Goal: Information Seeking & Learning: Learn about a topic

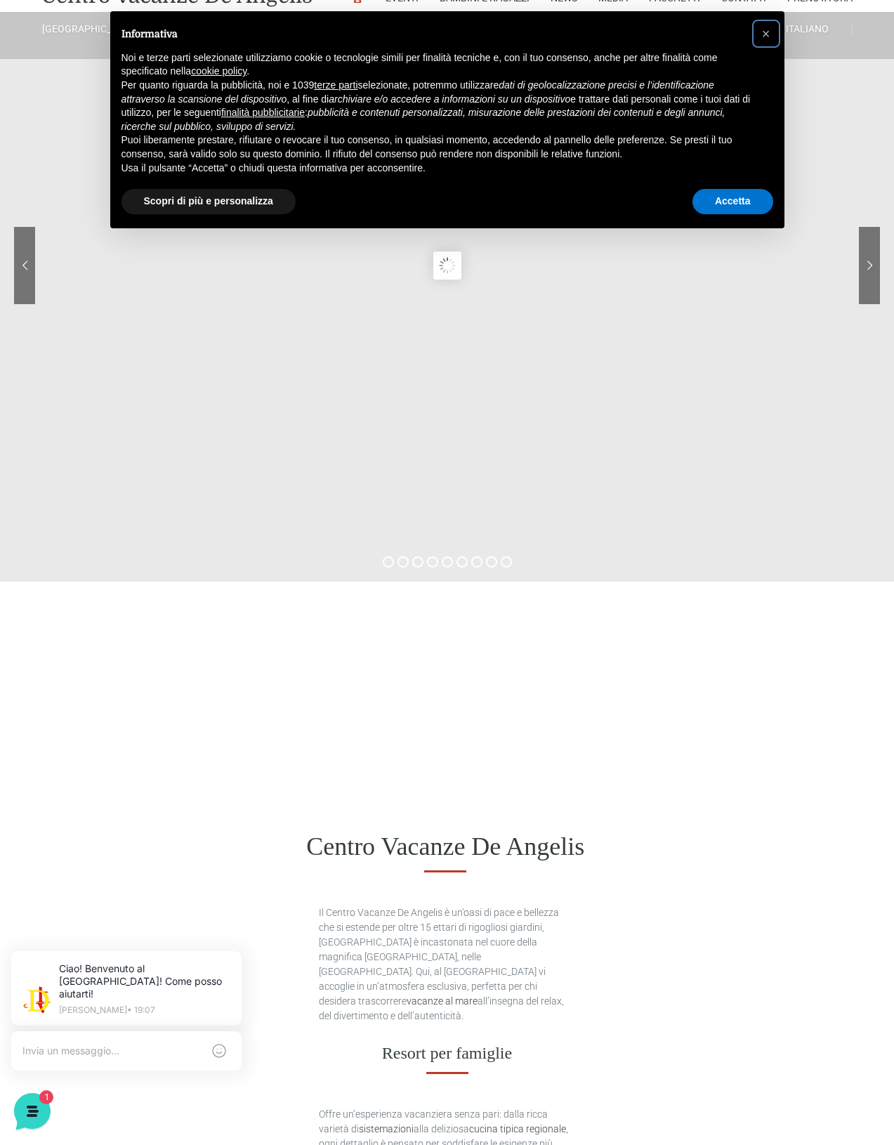
click at [761, 37] on button "×" at bounding box center [766, 33] width 22 height 22
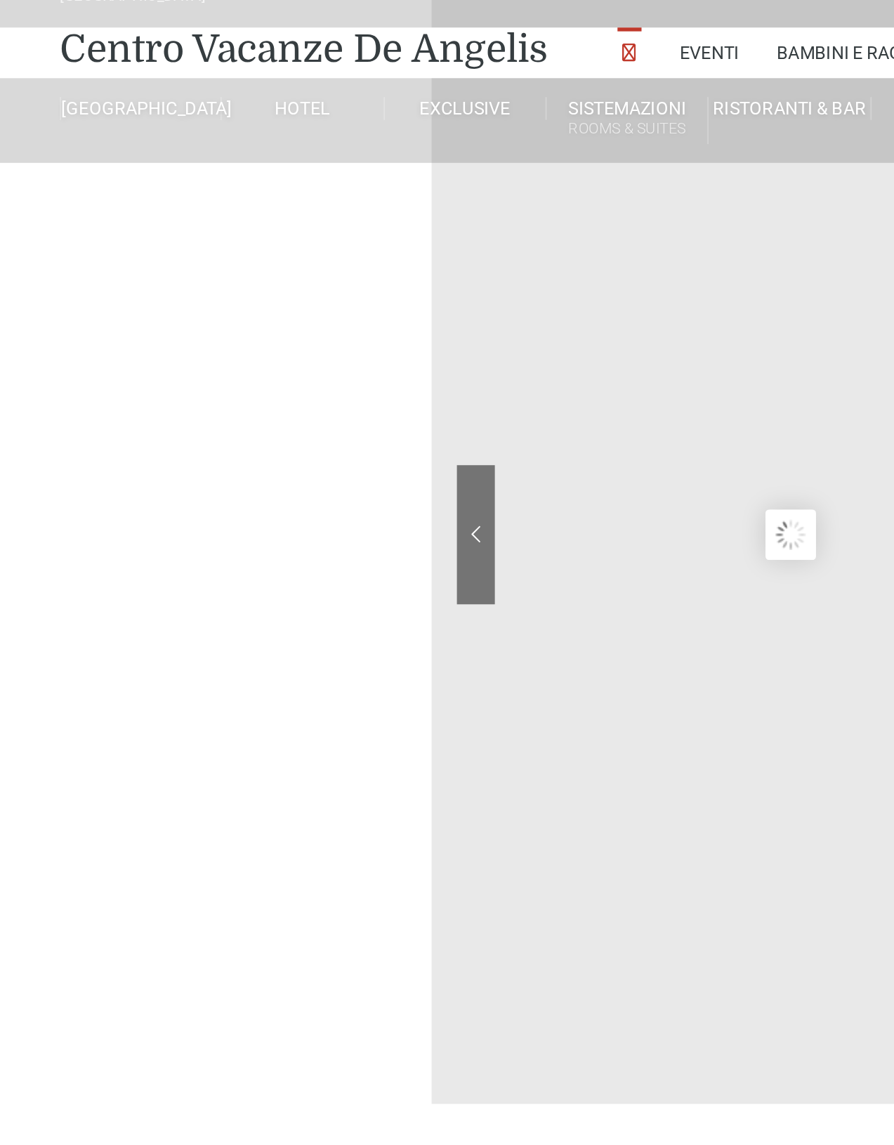
scroll to position [0, 8]
click at [214, 355] on link "Villino trilocale in legno" at bounding box center [198, 343] width 140 height 25
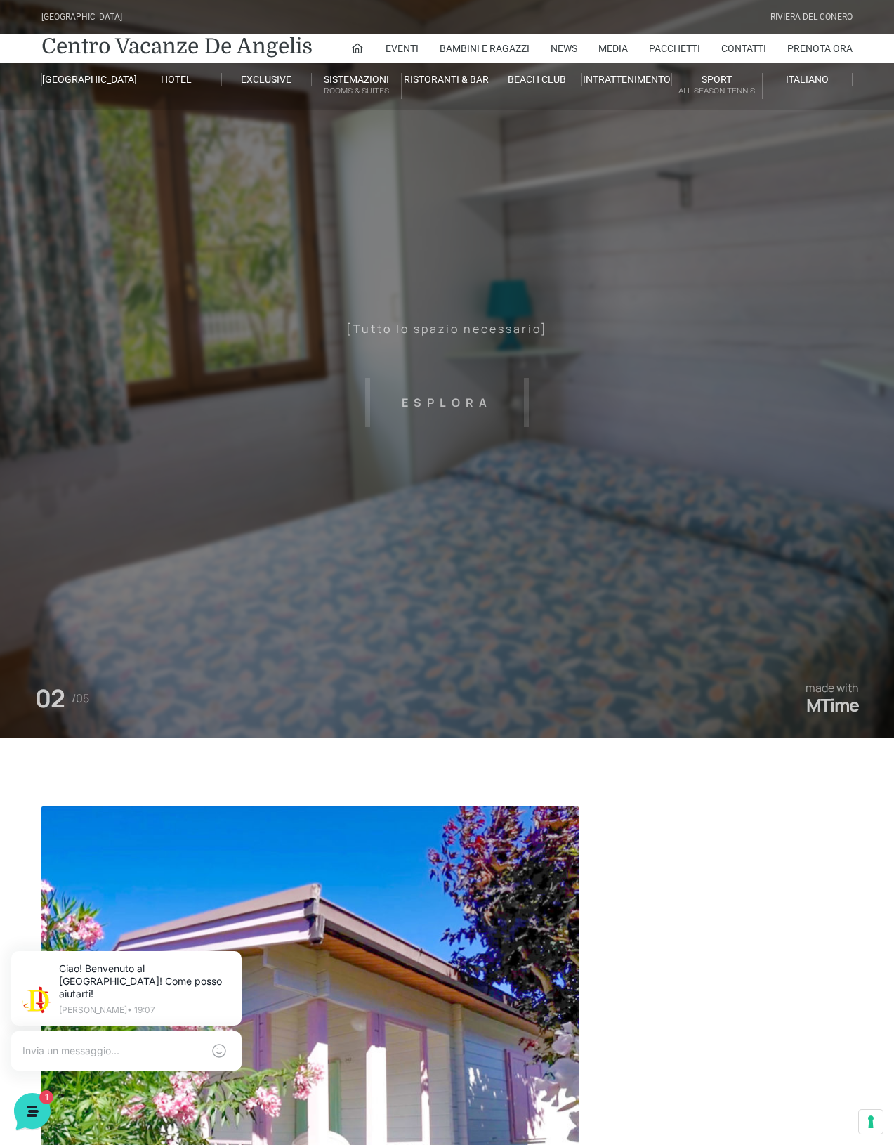
click at [849, 398] on header "Villaggio Hotel Resort Riviera Del Conero Centro Vacanze De Angelis Eventi Miss…" at bounding box center [447, 316] width 894 height 632
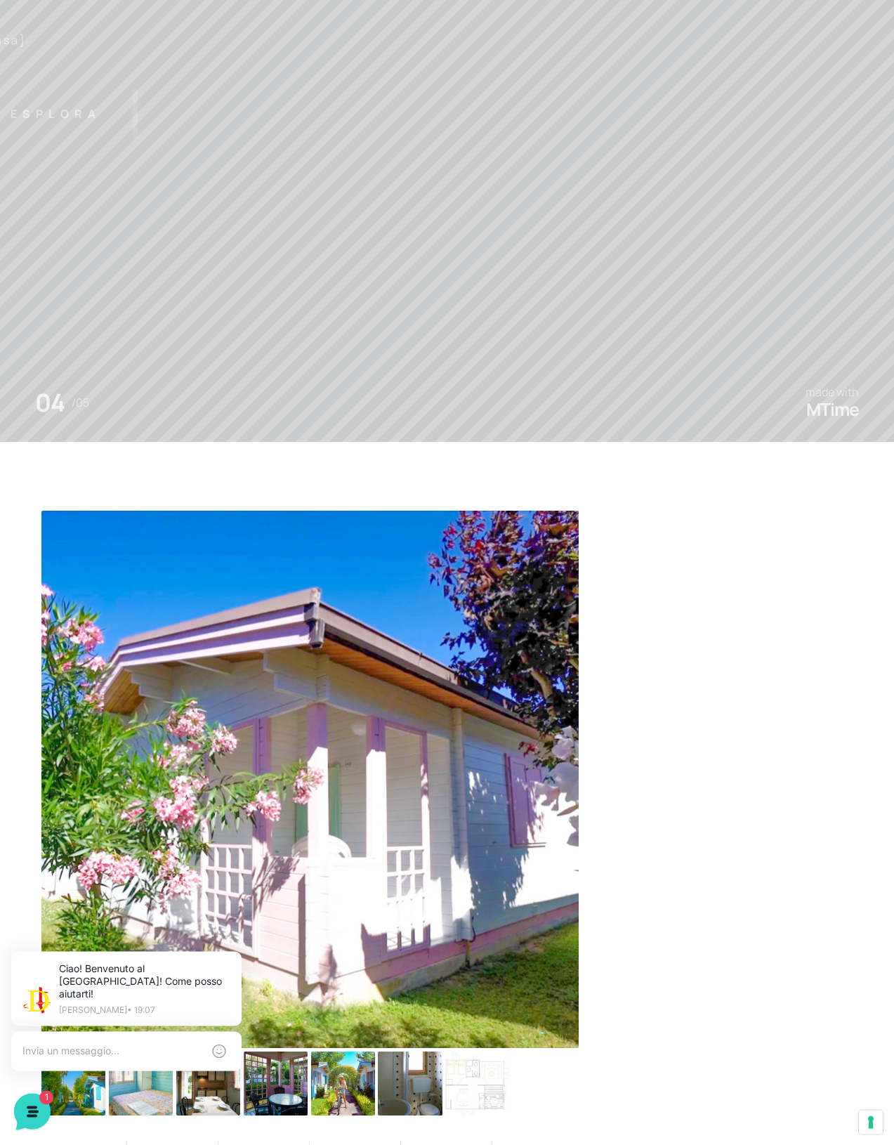
scroll to position [296, 0]
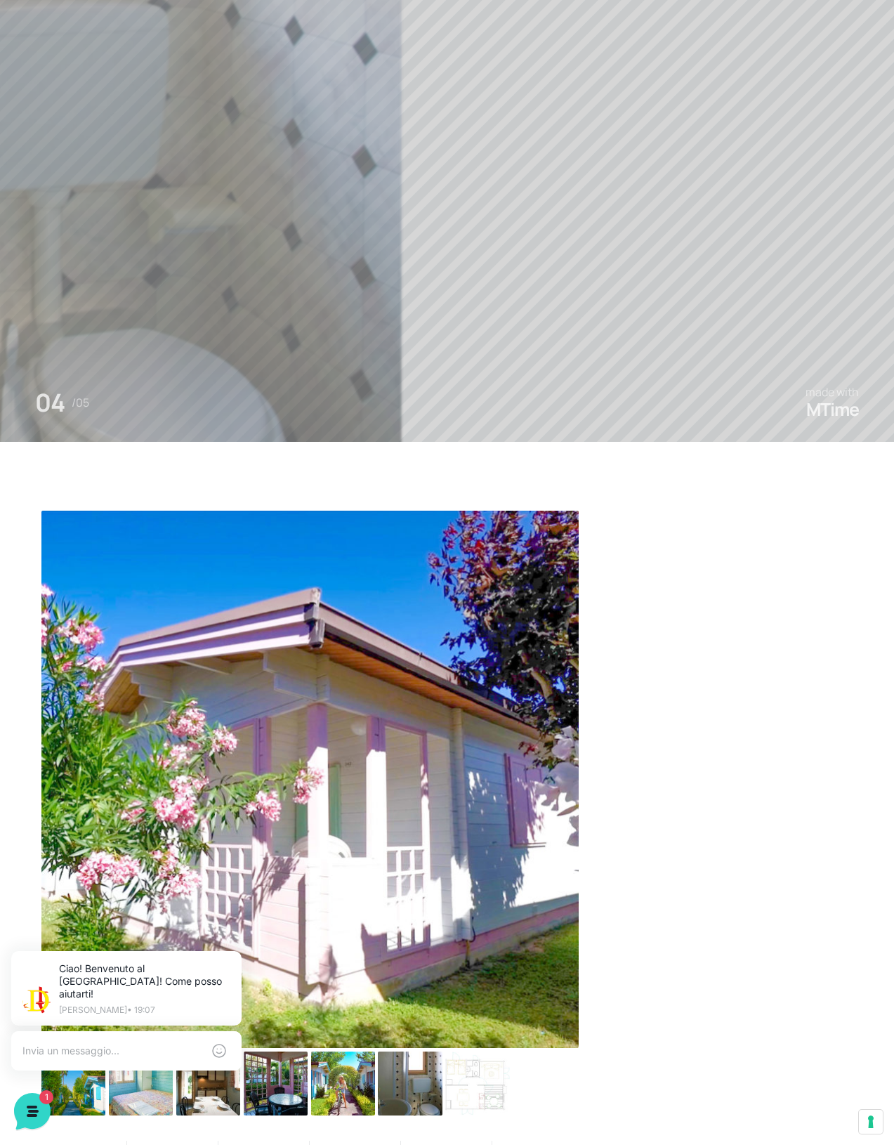
click at [452, 899] on img at bounding box center [309, 779] width 537 height 537
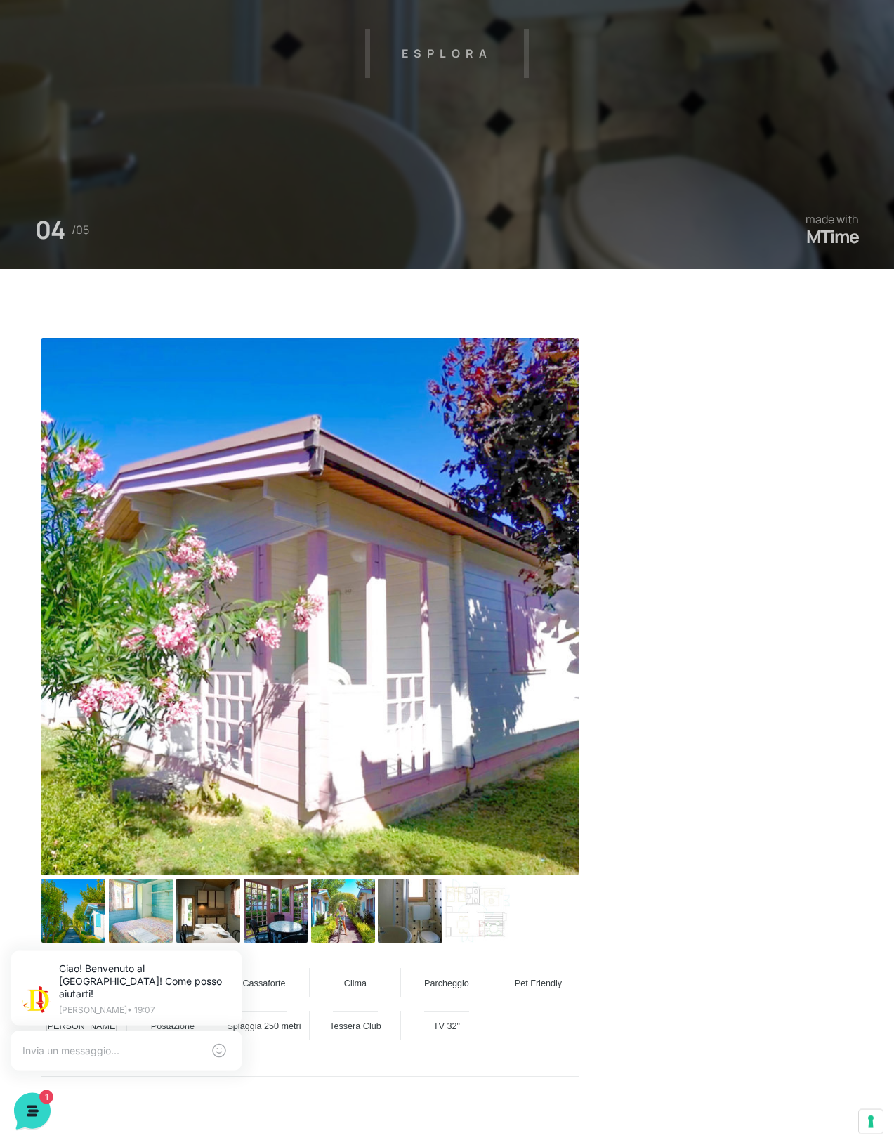
click at [86, 933] on img at bounding box center [73, 911] width 64 height 64
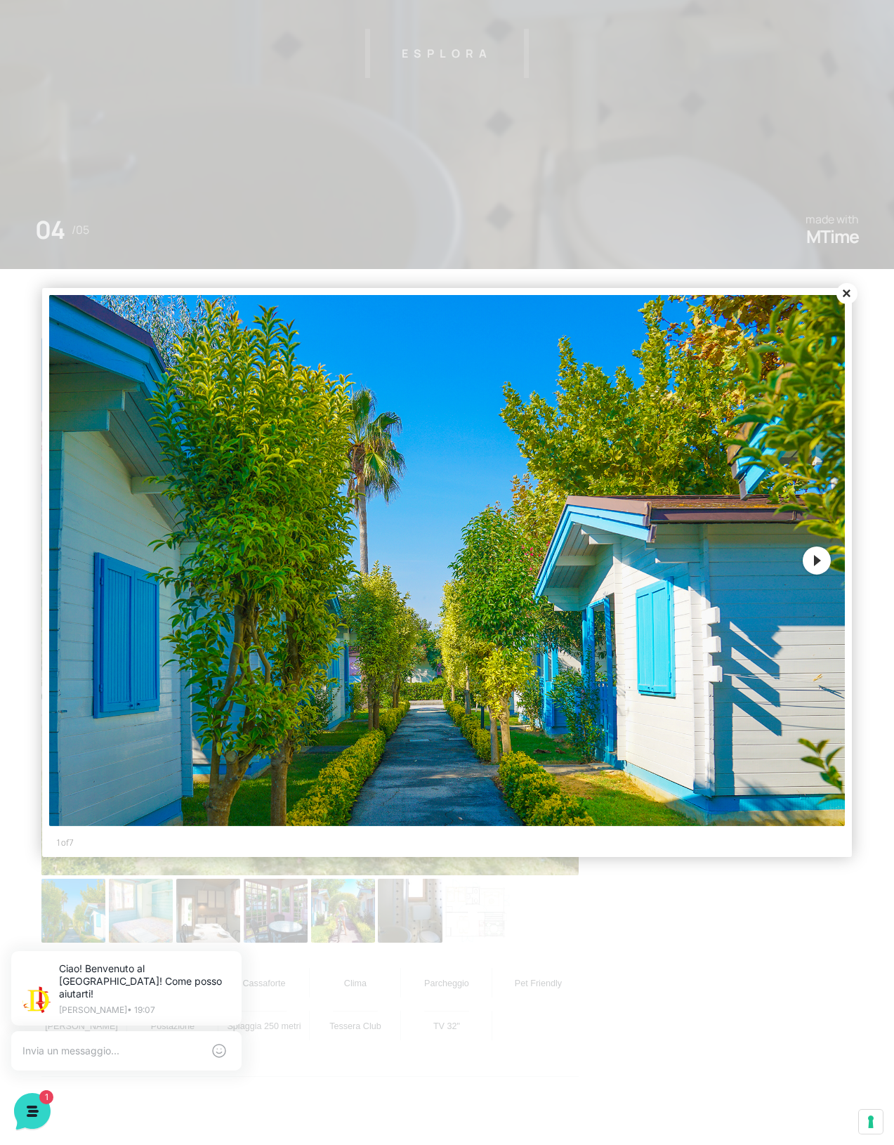
click at [813, 575] on button "Next" at bounding box center [817, 561] width 28 height 28
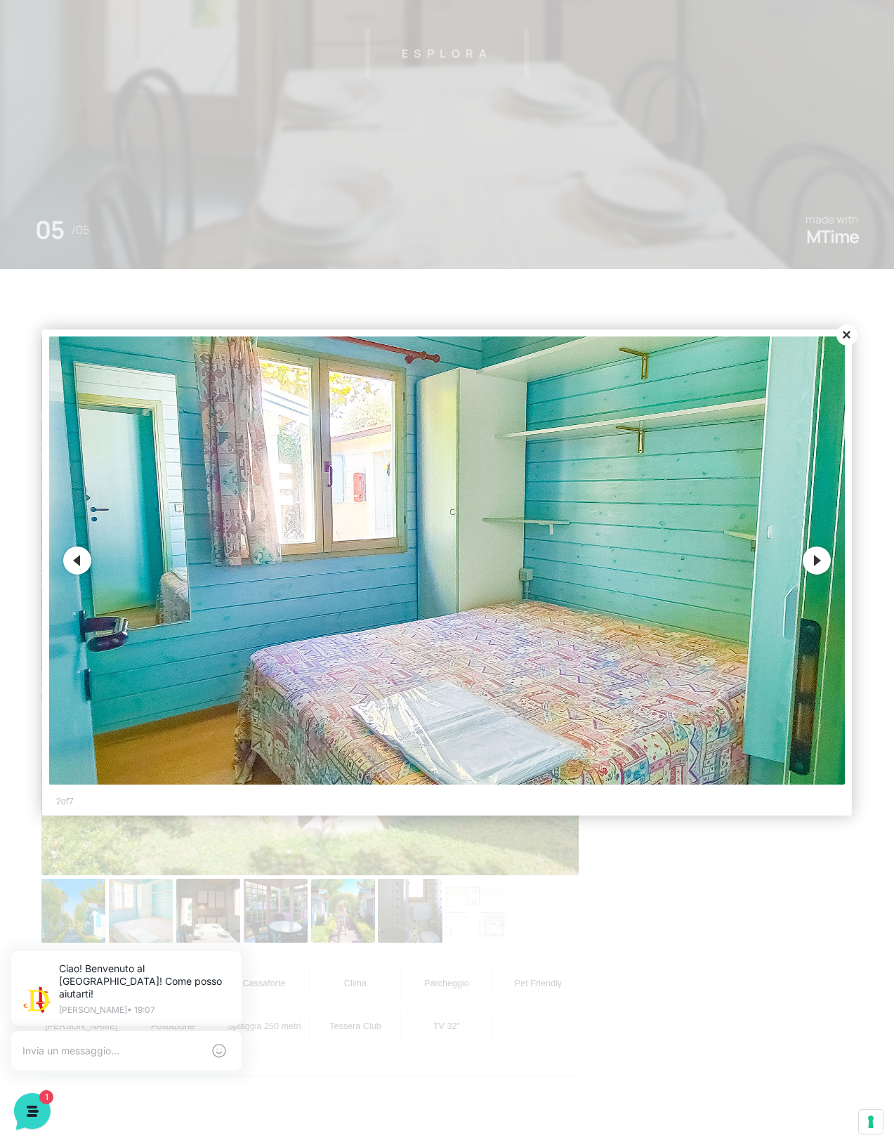
click at [813, 575] on button "Next" at bounding box center [817, 561] width 28 height 28
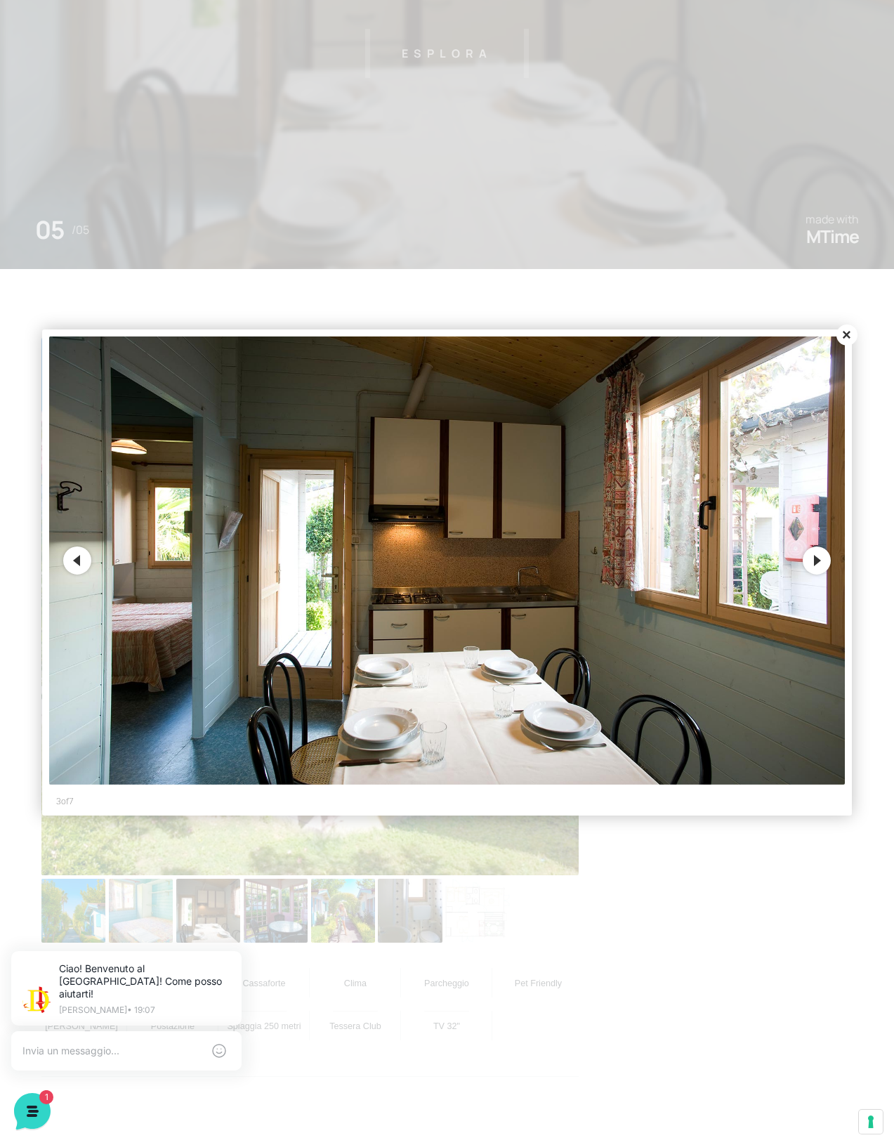
click at [816, 575] on button "Next" at bounding box center [817, 561] width 28 height 28
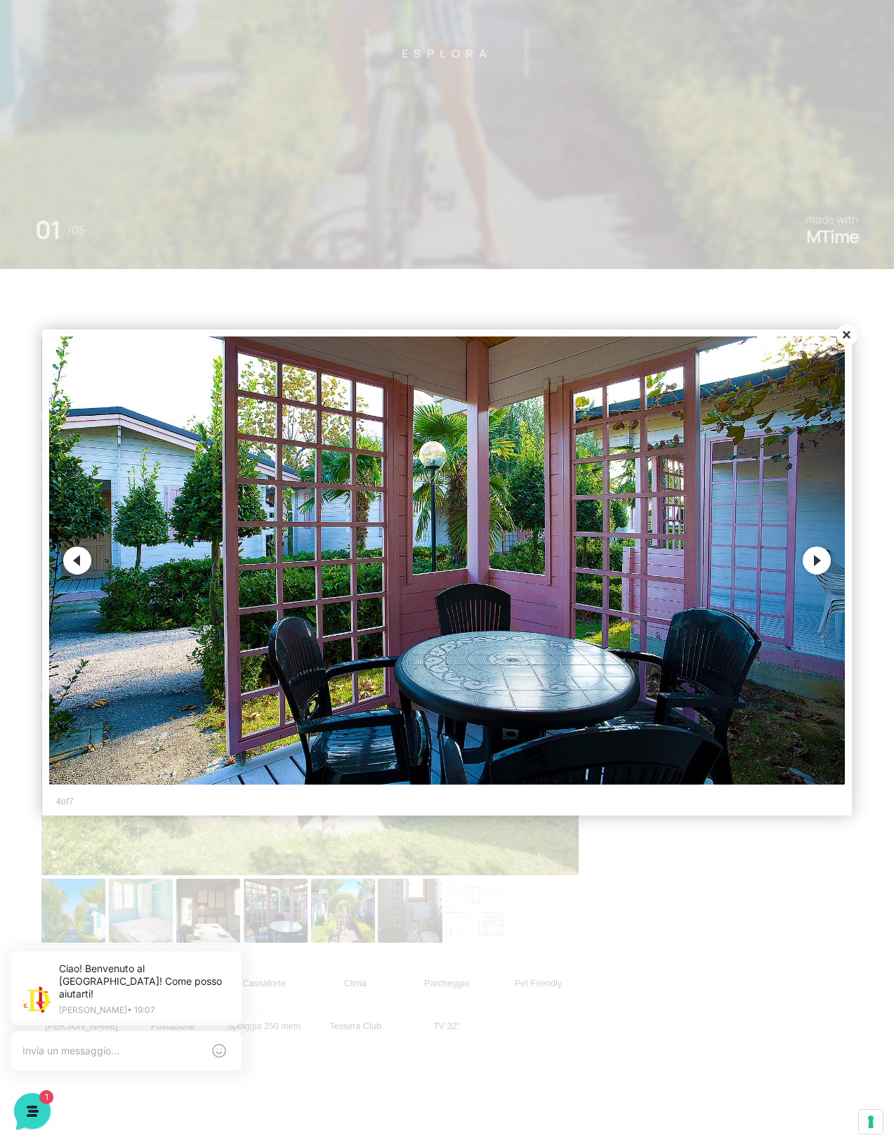
click at [821, 575] on button "Next" at bounding box center [817, 561] width 28 height 28
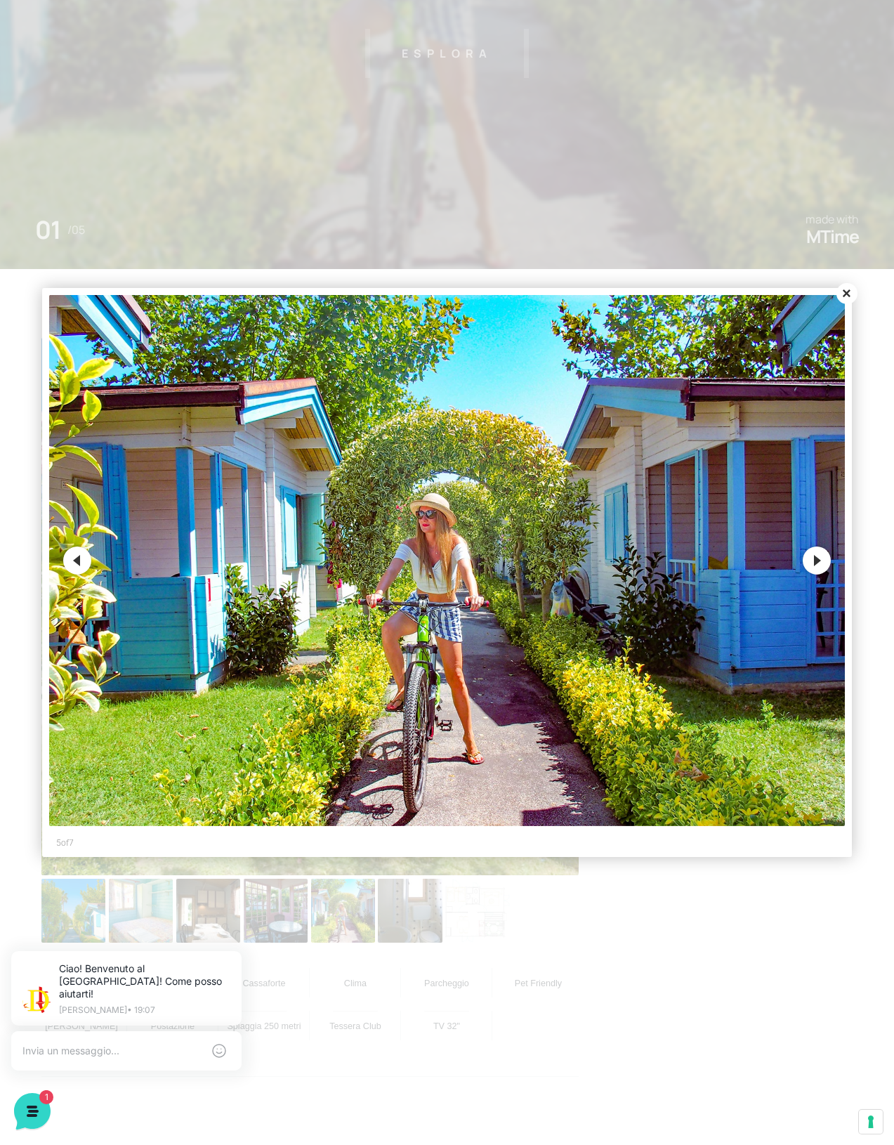
click at [816, 575] on button "Next" at bounding box center [817, 561] width 28 height 28
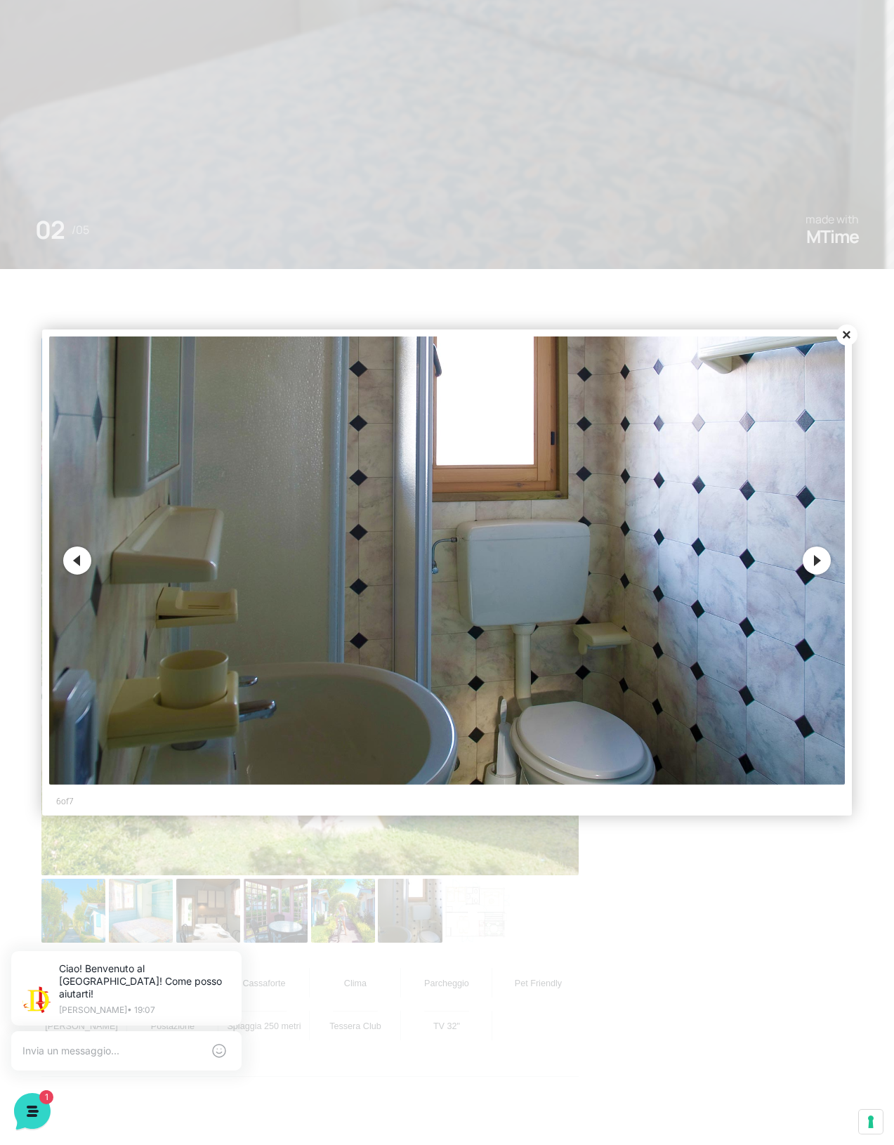
click at [818, 575] on button "Next" at bounding box center [817, 561] width 28 height 28
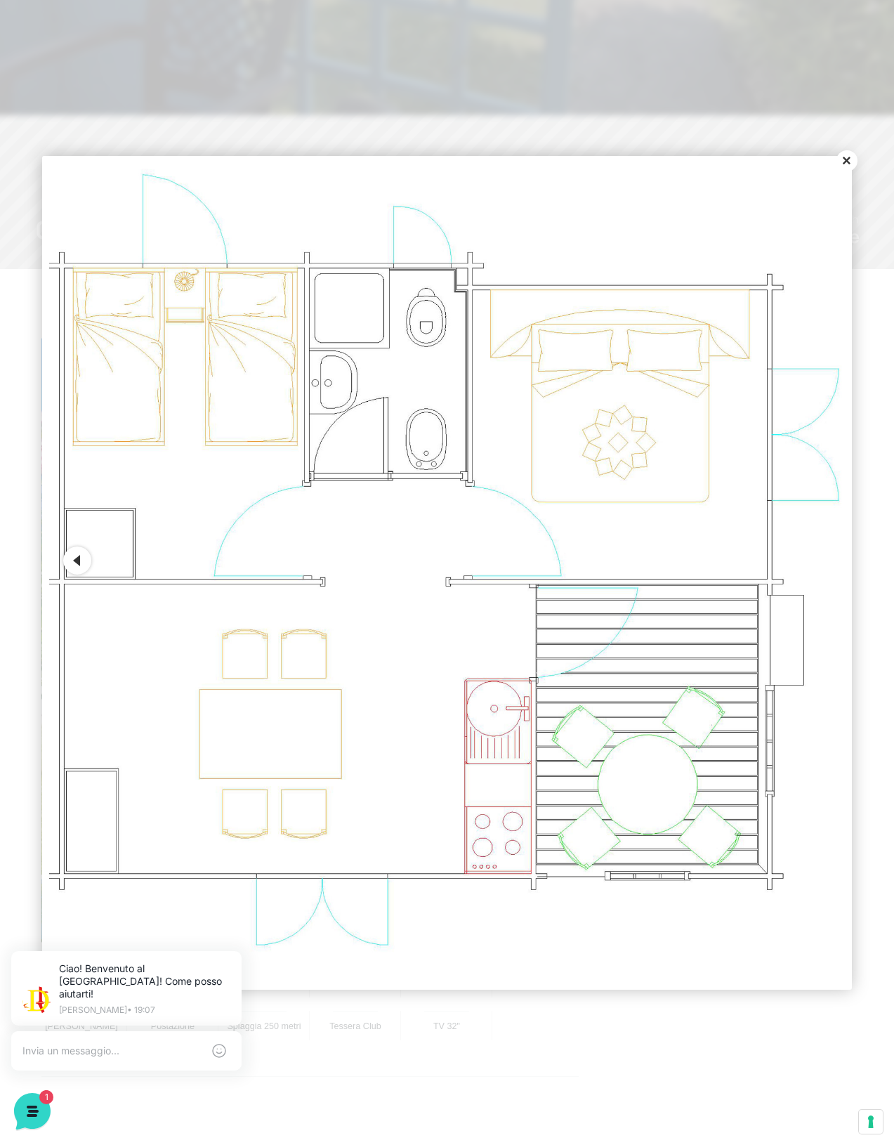
click at [843, 171] on button "Close" at bounding box center [847, 160] width 21 height 21
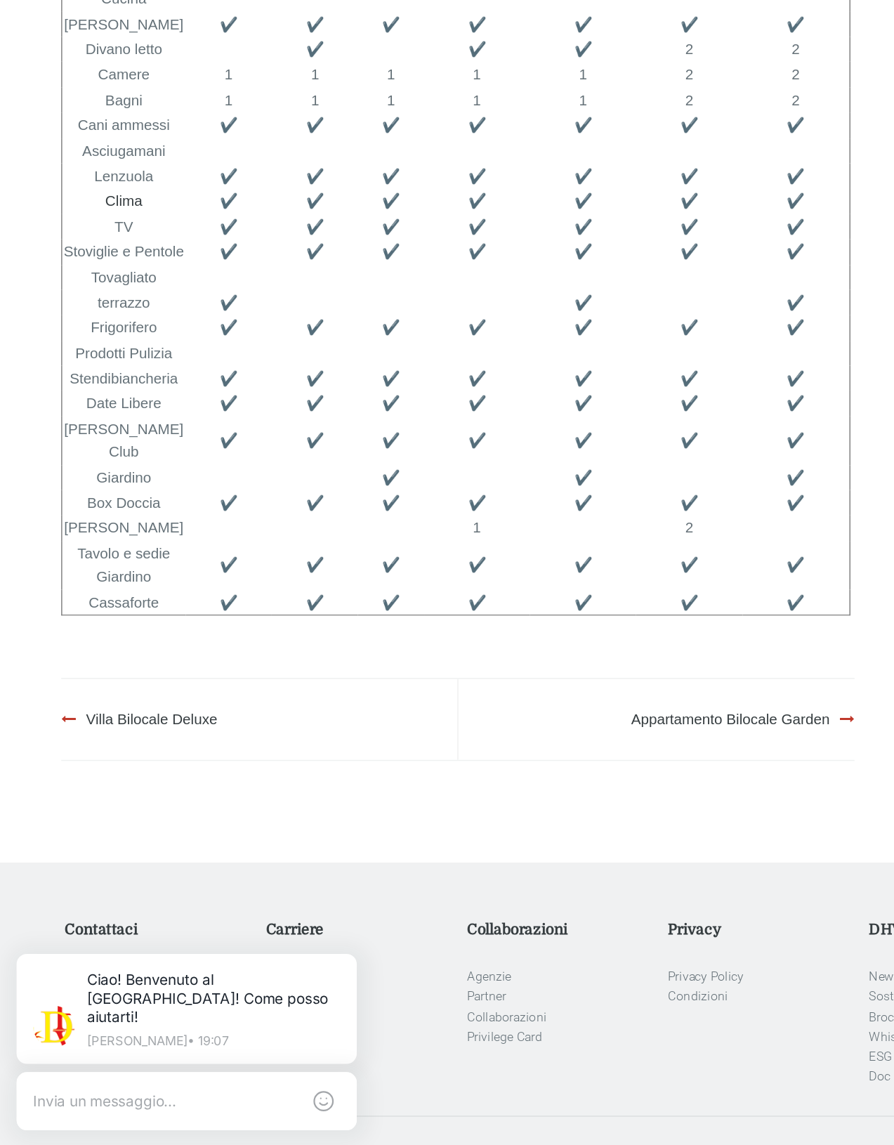
scroll to position [2886, 0]
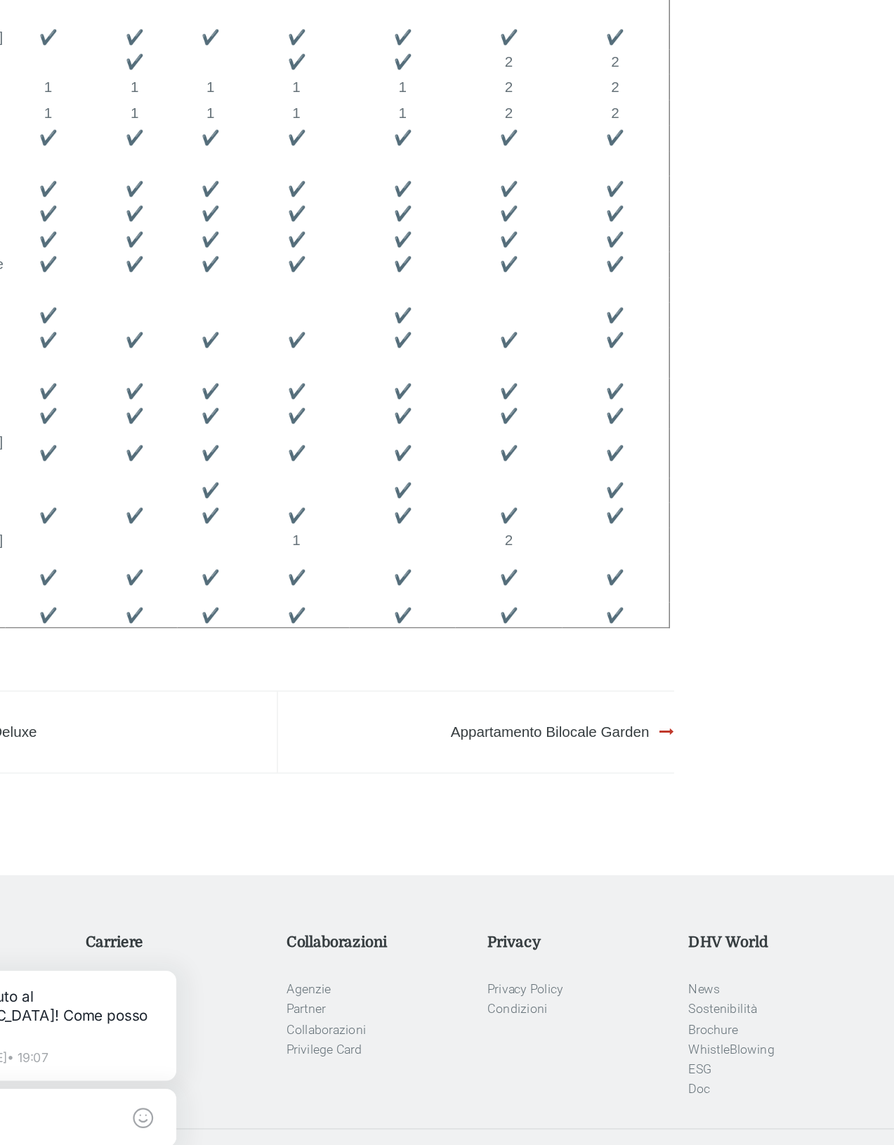
click at [432, 259] on img at bounding box center [467, 234] width 70 height 47
click at [431, 211] on th "Appartamento Trilocale Garden" at bounding box center [467, 186] width 72 height 49
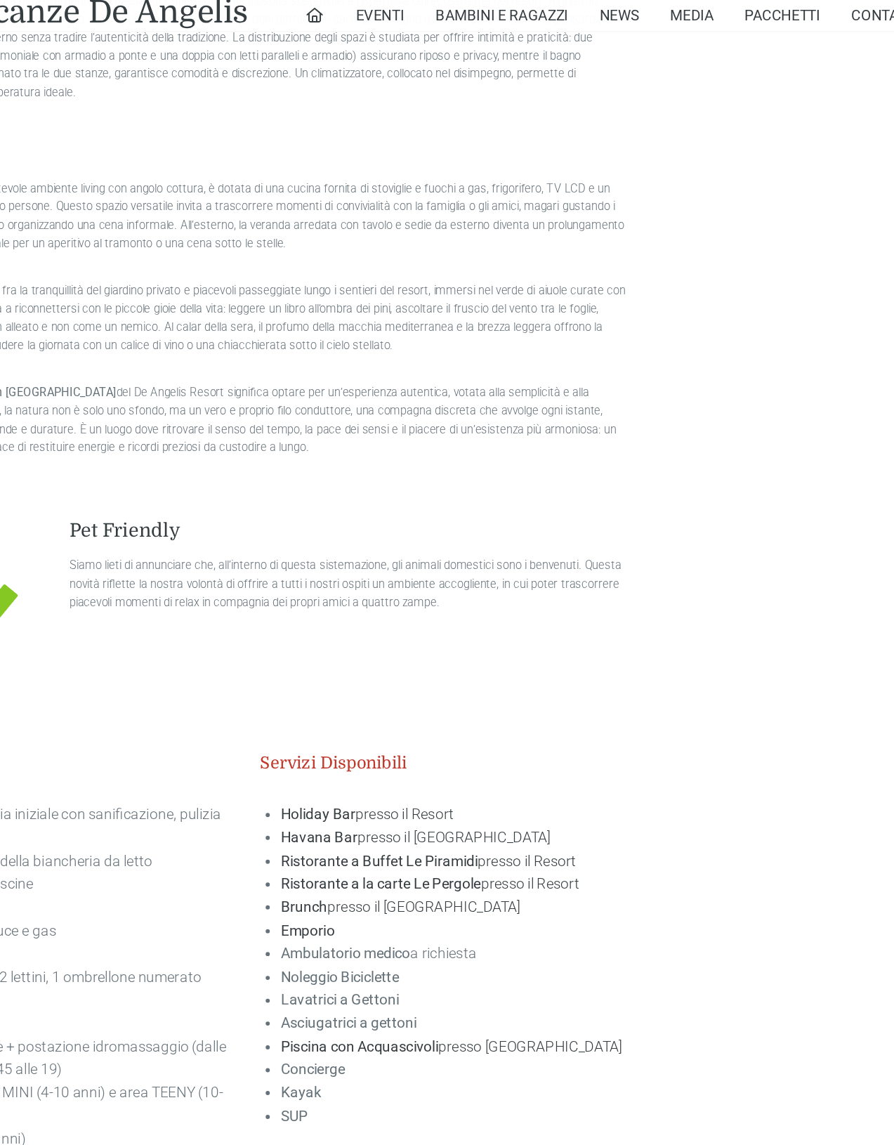
scroll to position [2138, 0]
